Goal: Book appointment/travel/reservation

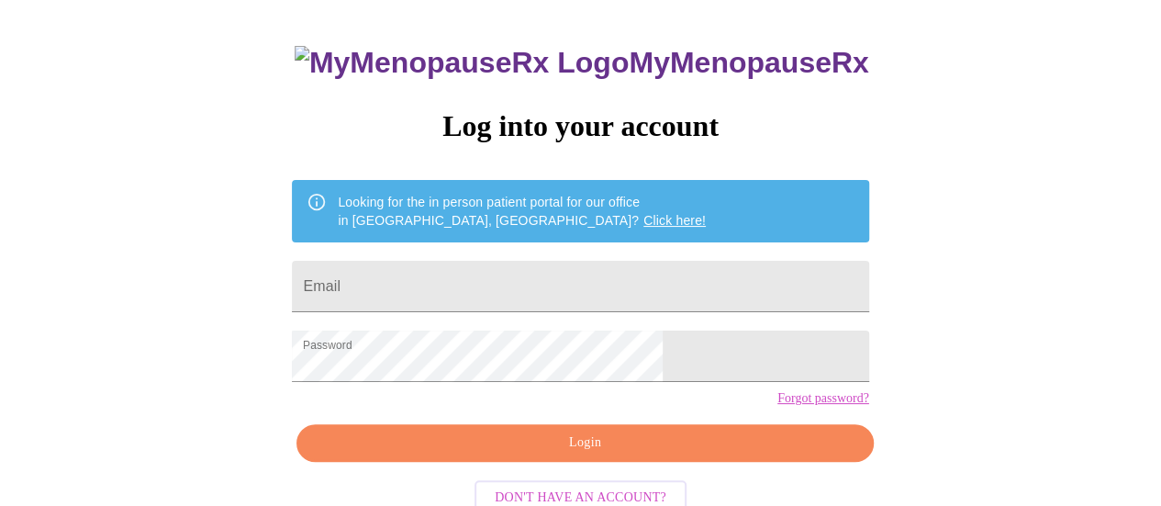
scroll to position [140, 0]
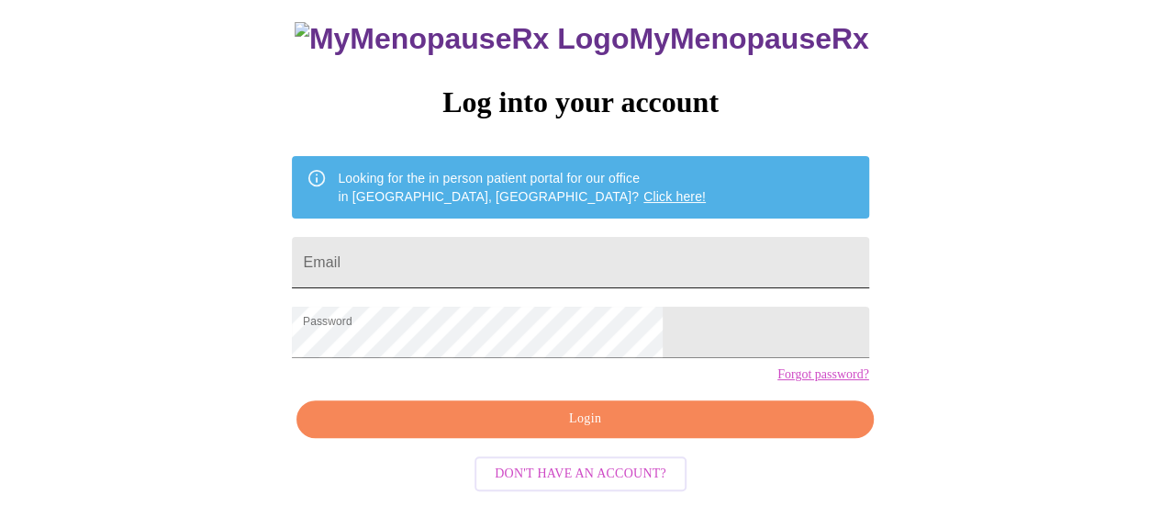
click at [617, 237] on input "Email" at bounding box center [580, 262] width 576 height 51
type input "[PERSON_NAME][EMAIL_ADDRESS][DOMAIN_NAME]"
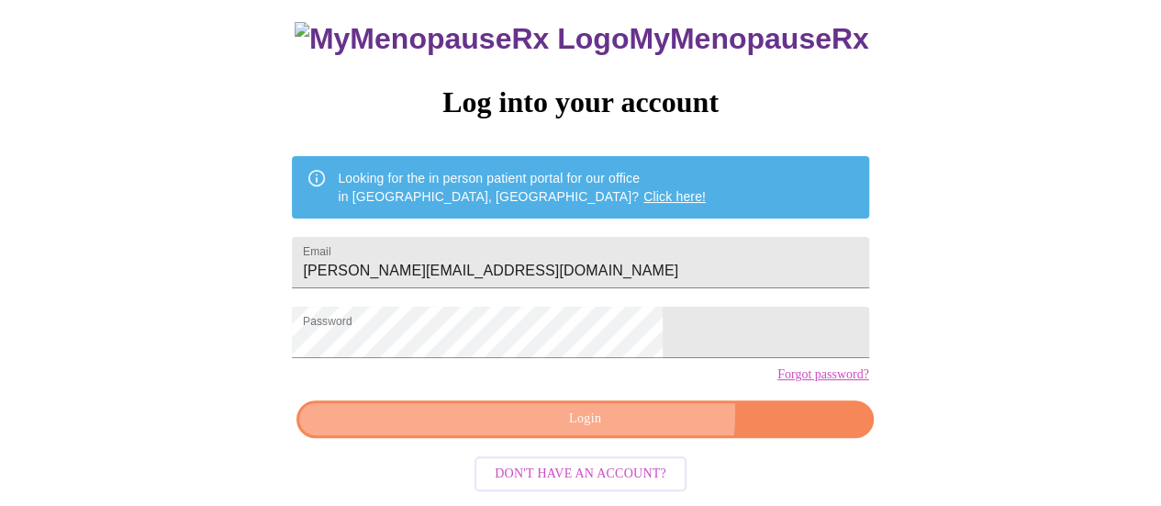
click at [619, 418] on span "Login" at bounding box center [585, 419] width 534 height 23
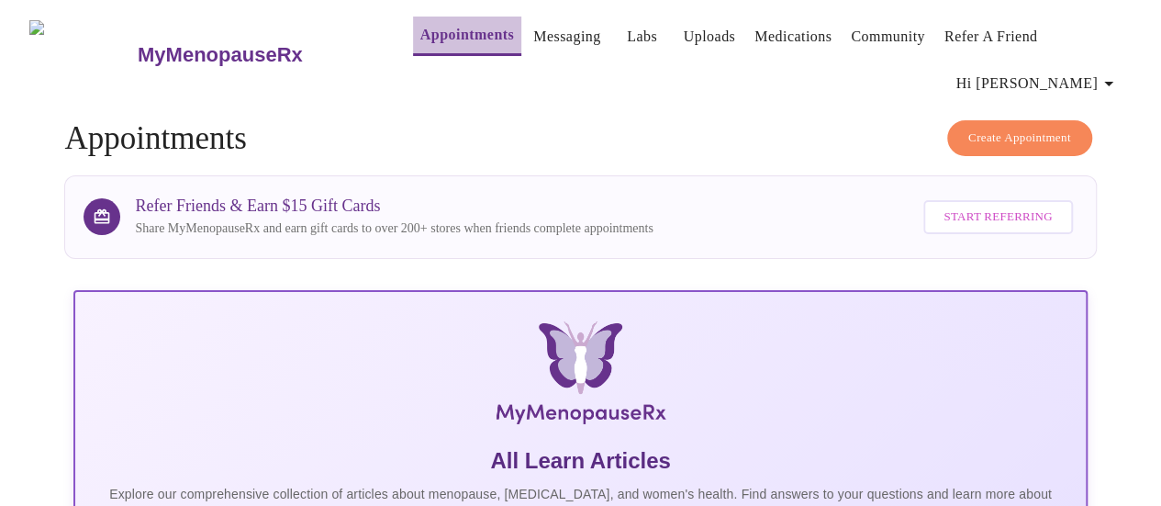
click at [441, 28] on link "Appointments" at bounding box center [467, 35] width 94 height 26
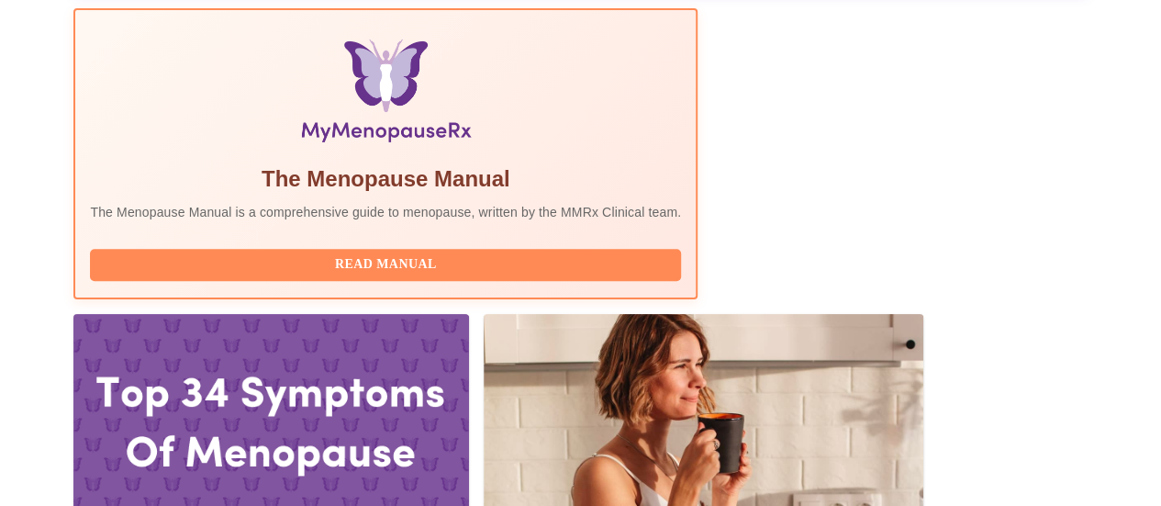
scroll to position [643, 0]
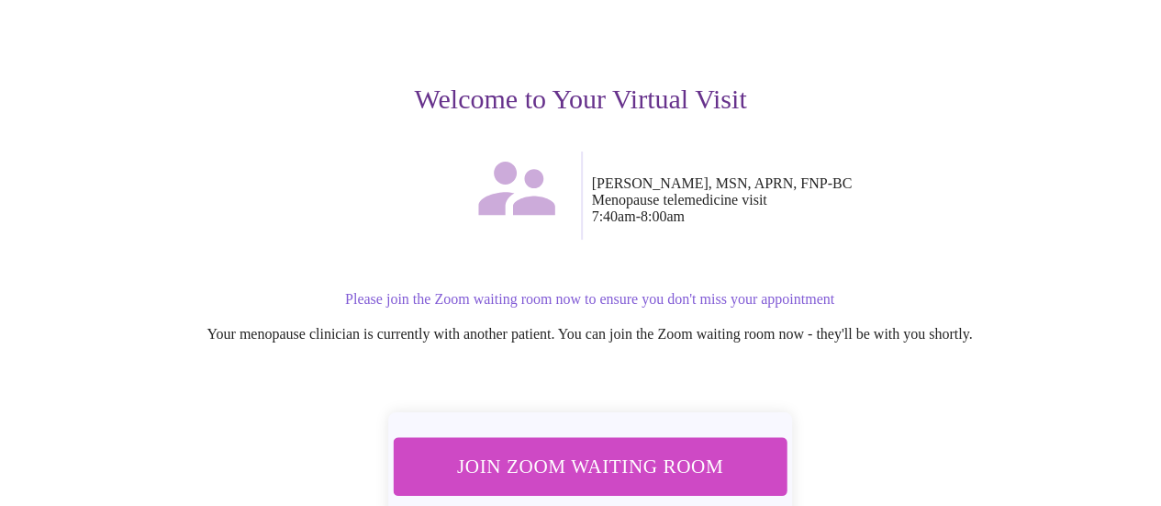
scroll to position [275, 0]
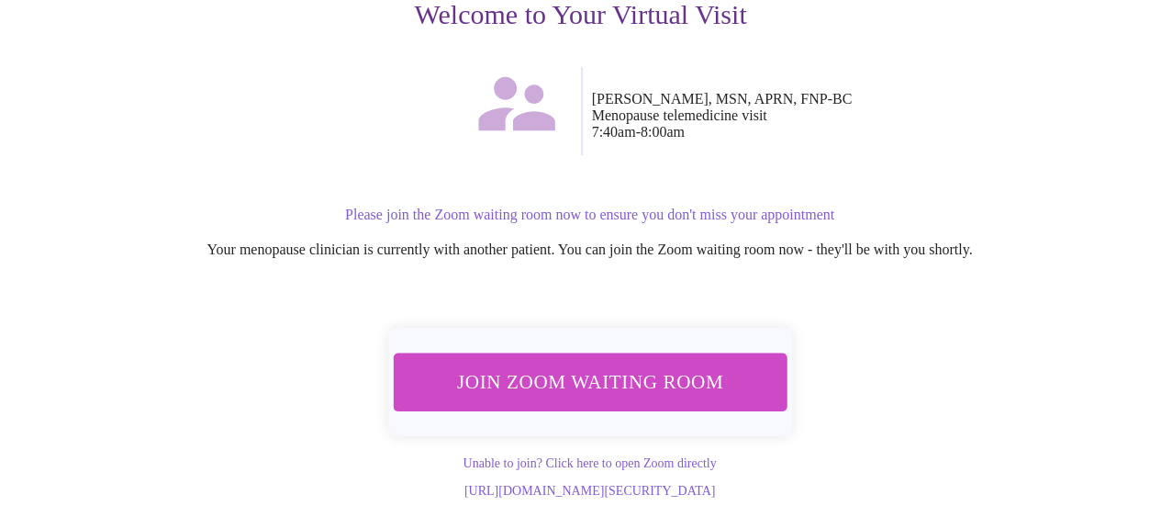
click at [604, 370] on span "Join Zoom Waiting Room" at bounding box center [589, 381] width 345 height 34
